Goal: Check status: Check status

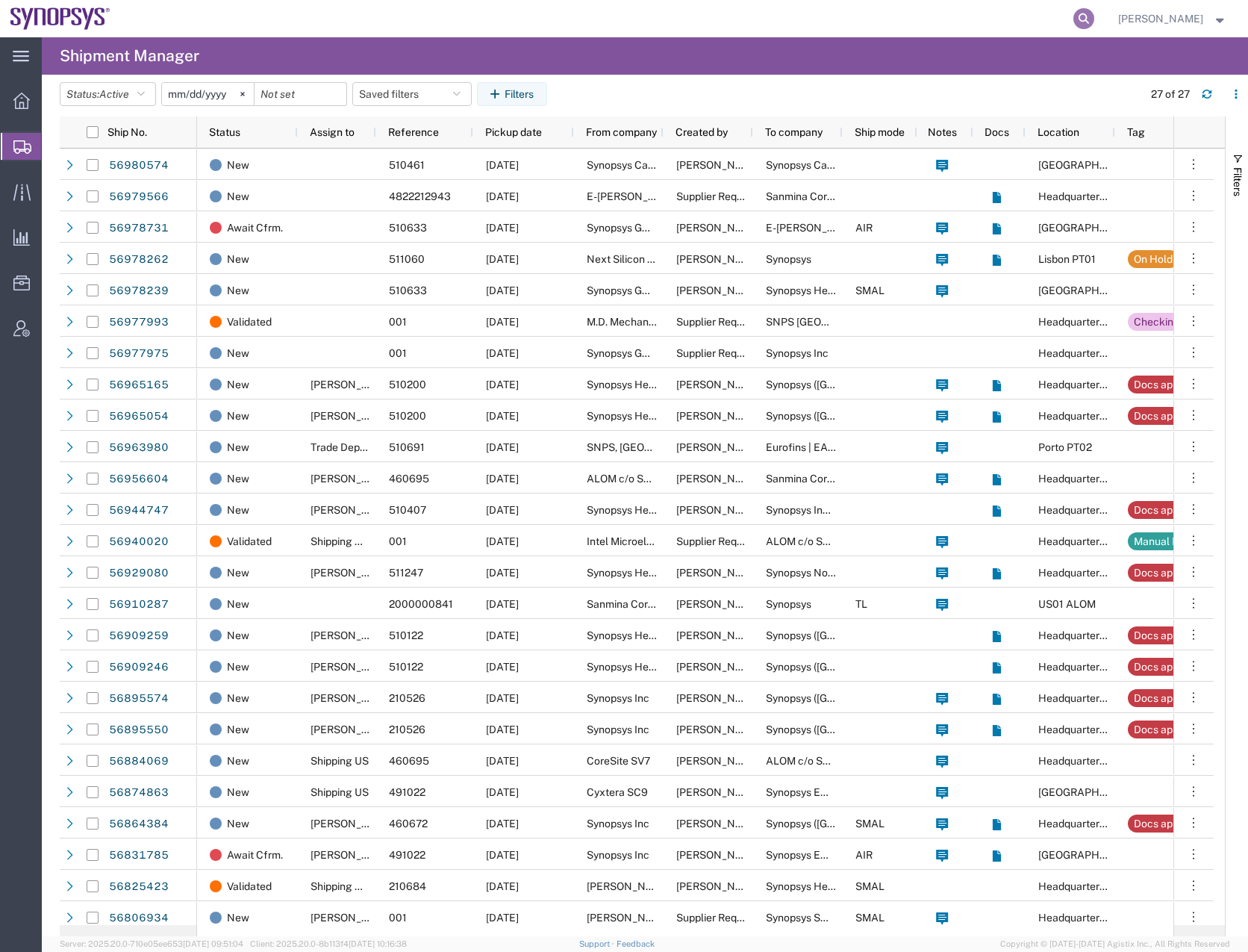
click at [1094, 16] on icon at bounding box center [1084, 18] width 21 height 21
paste input "56940020"
type input "56940020"
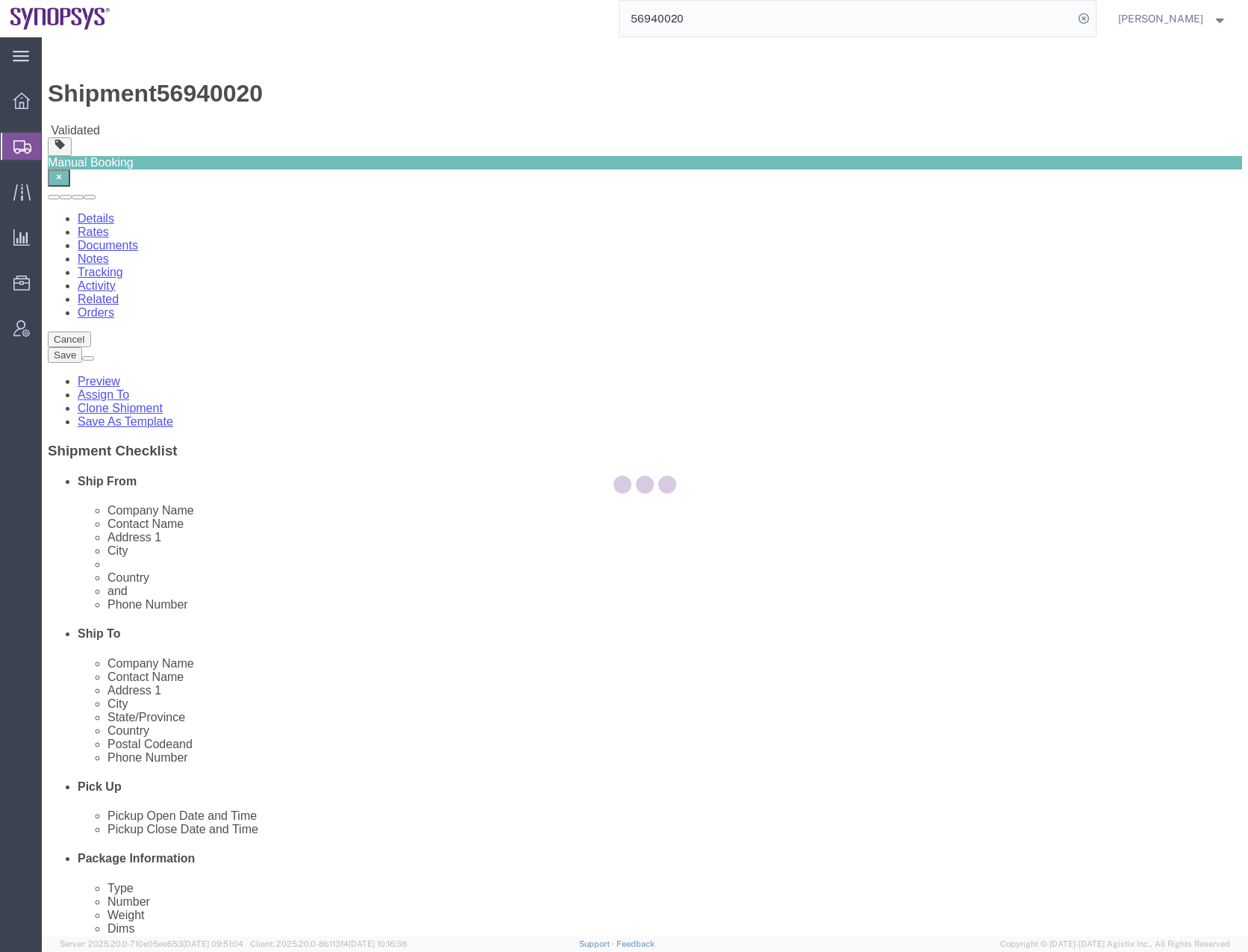
select select
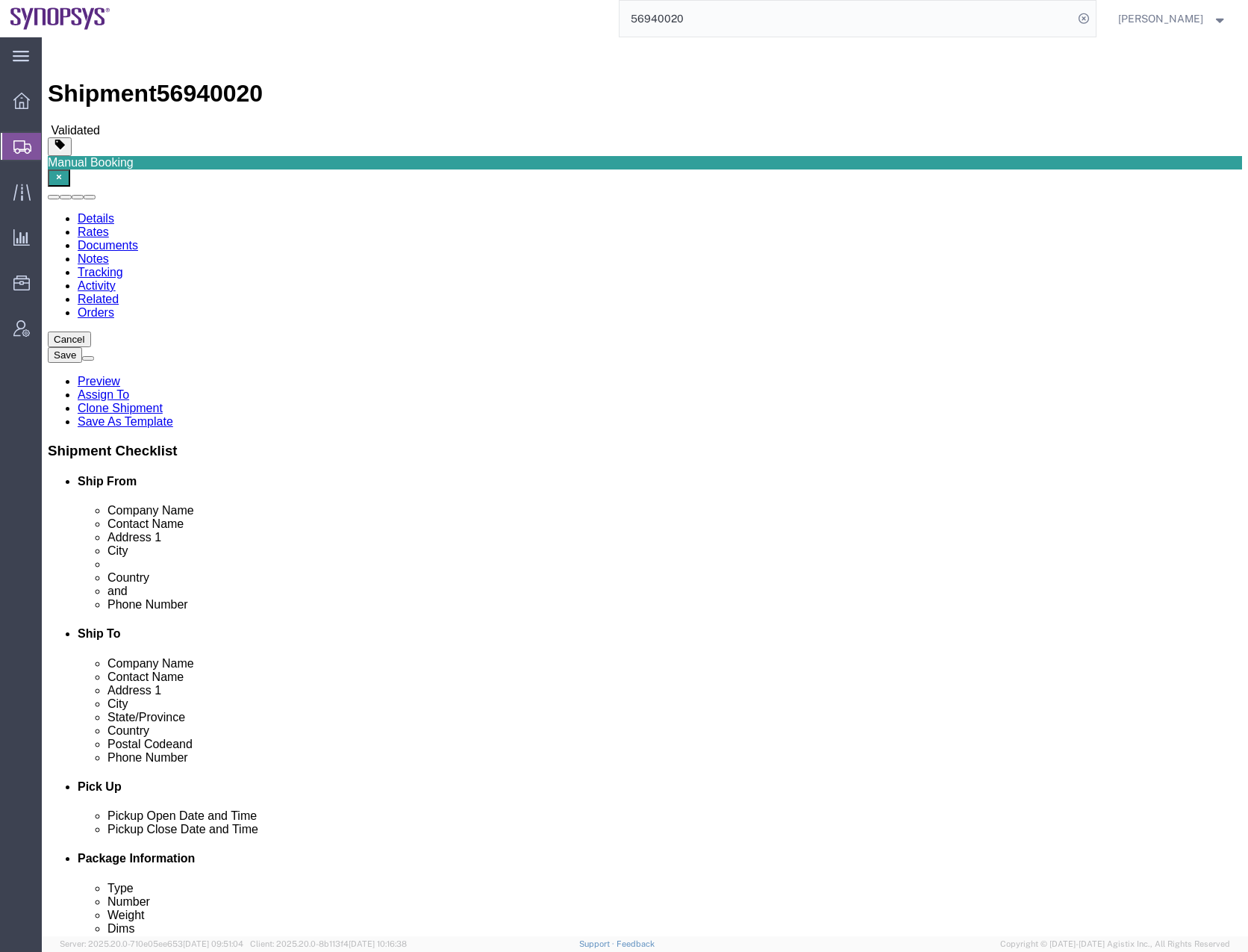
click span
click div "Cancel Save Preview Assign To Clone Shipment Save As Template Shipment Checklis…"
